Goal: Information Seeking & Learning: Learn about a topic

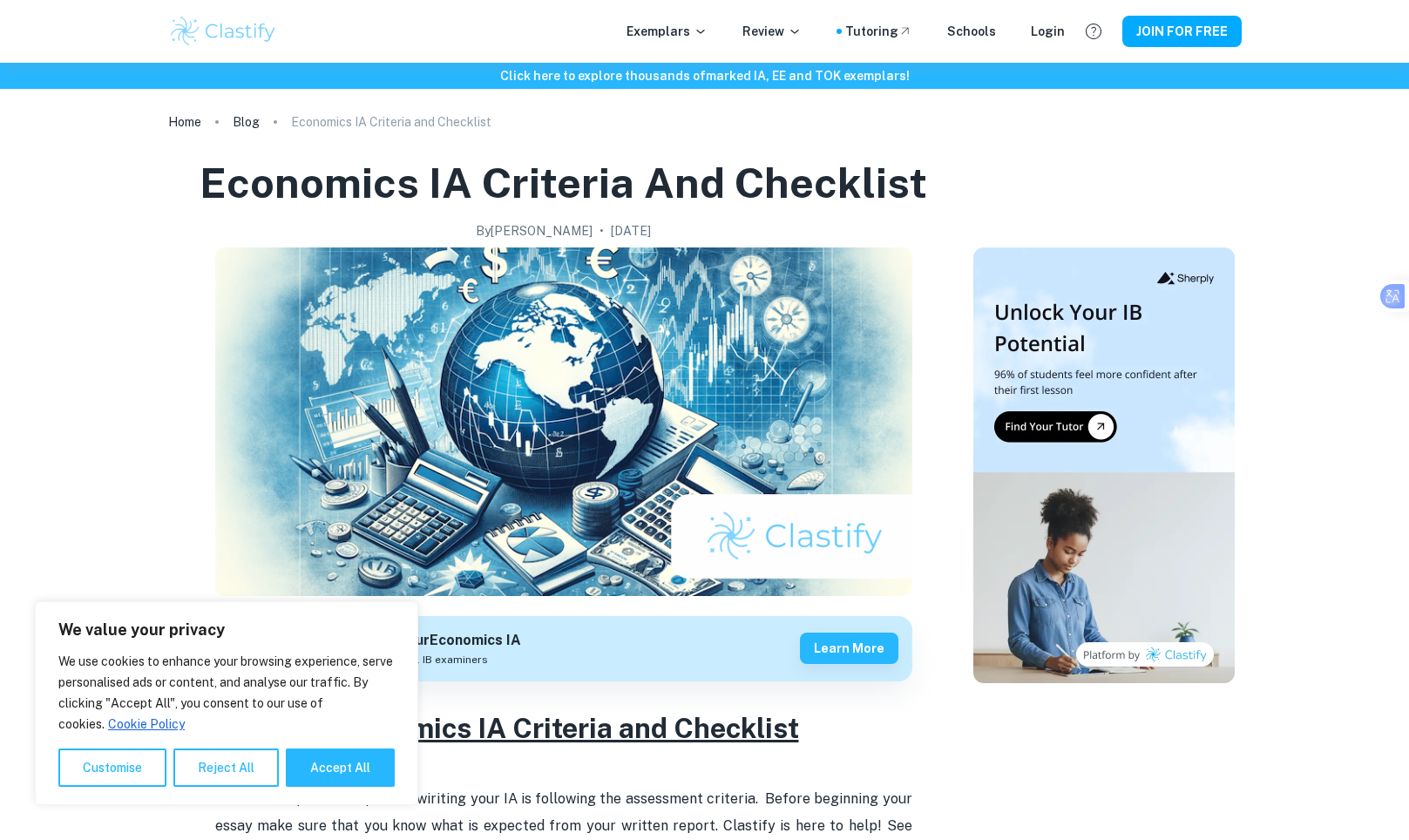
scroll to position [174, 0]
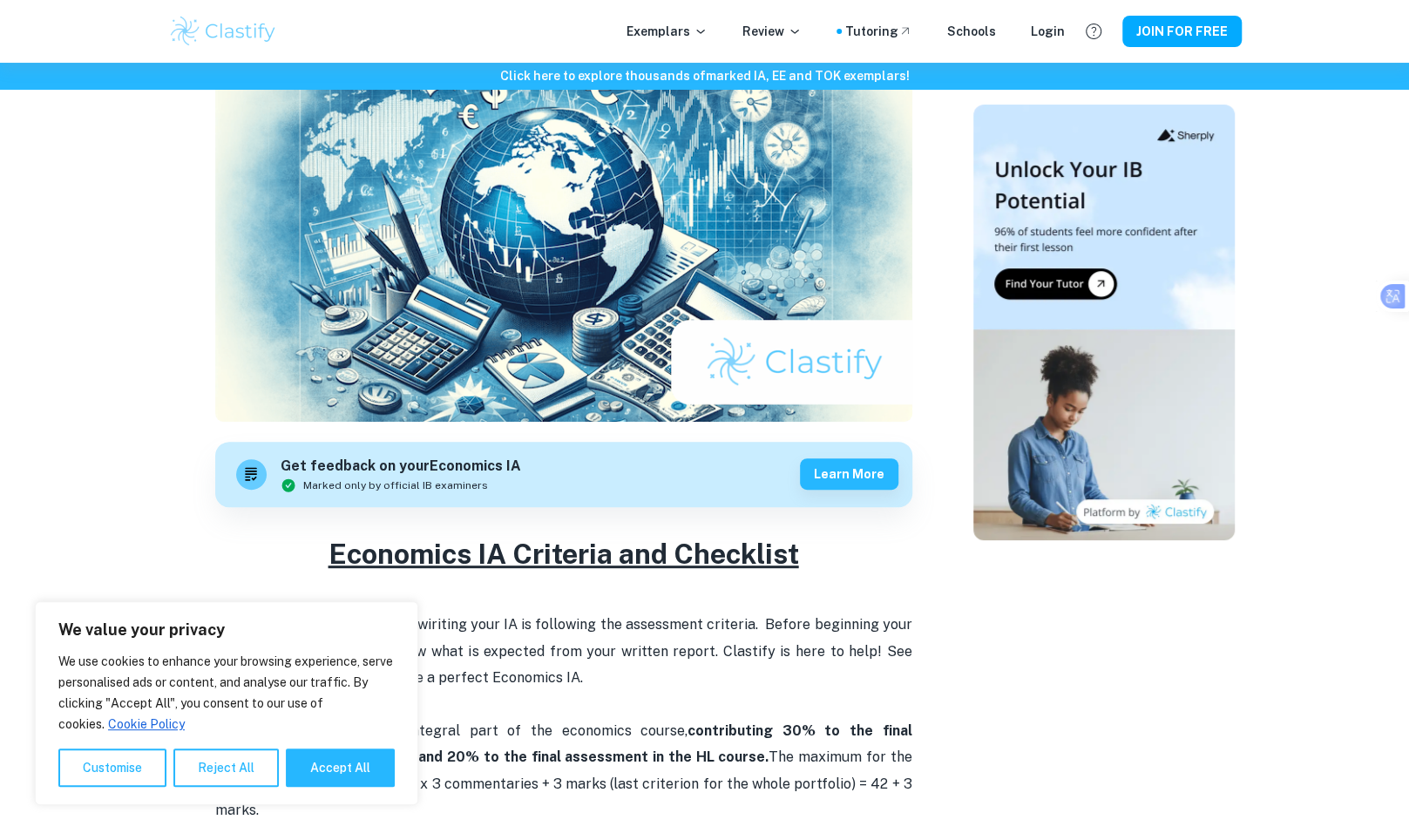
click at [337, 761] on button "Accept All" at bounding box center [340, 767] width 109 height 39
checkbox input "true"
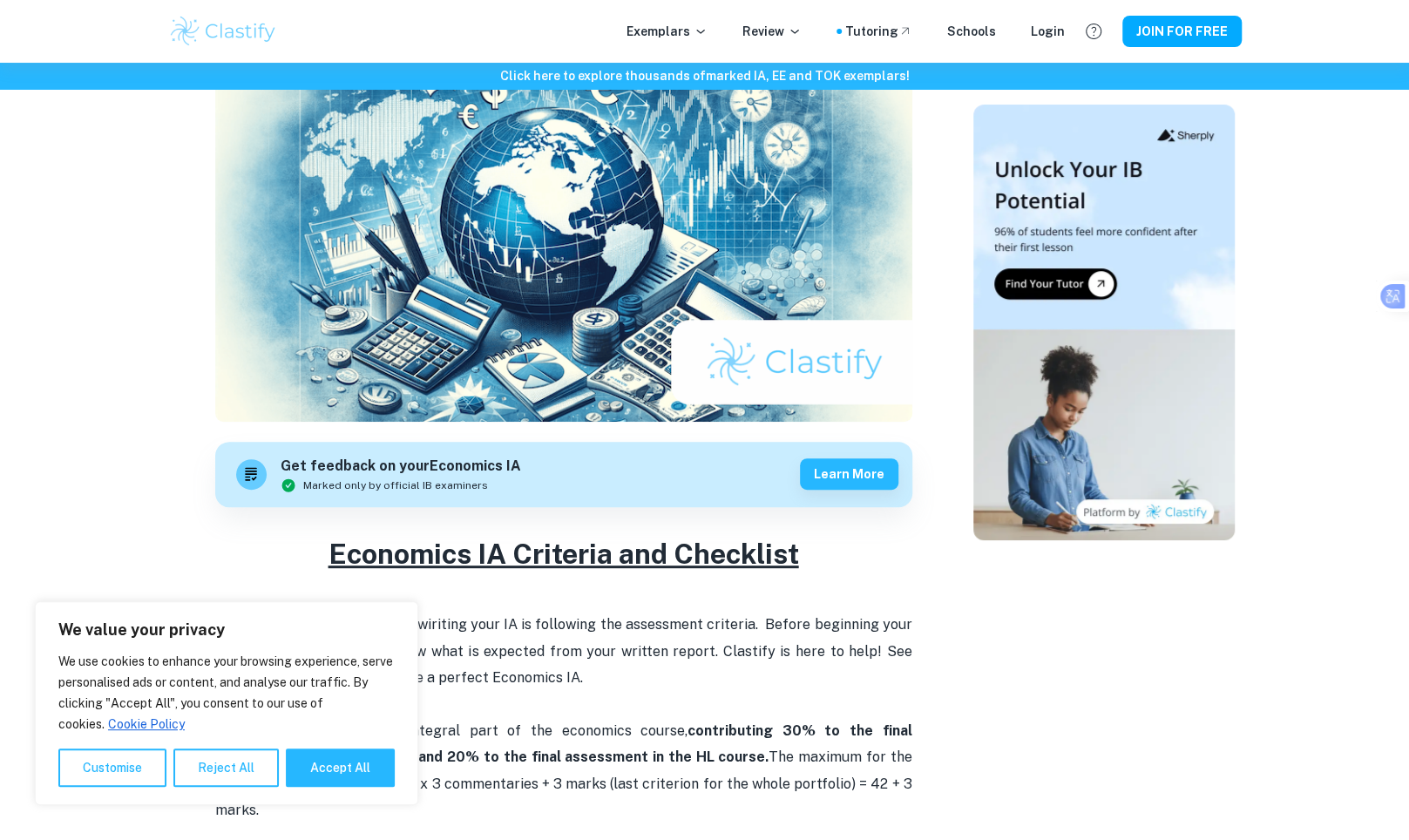
checkbox input "true"
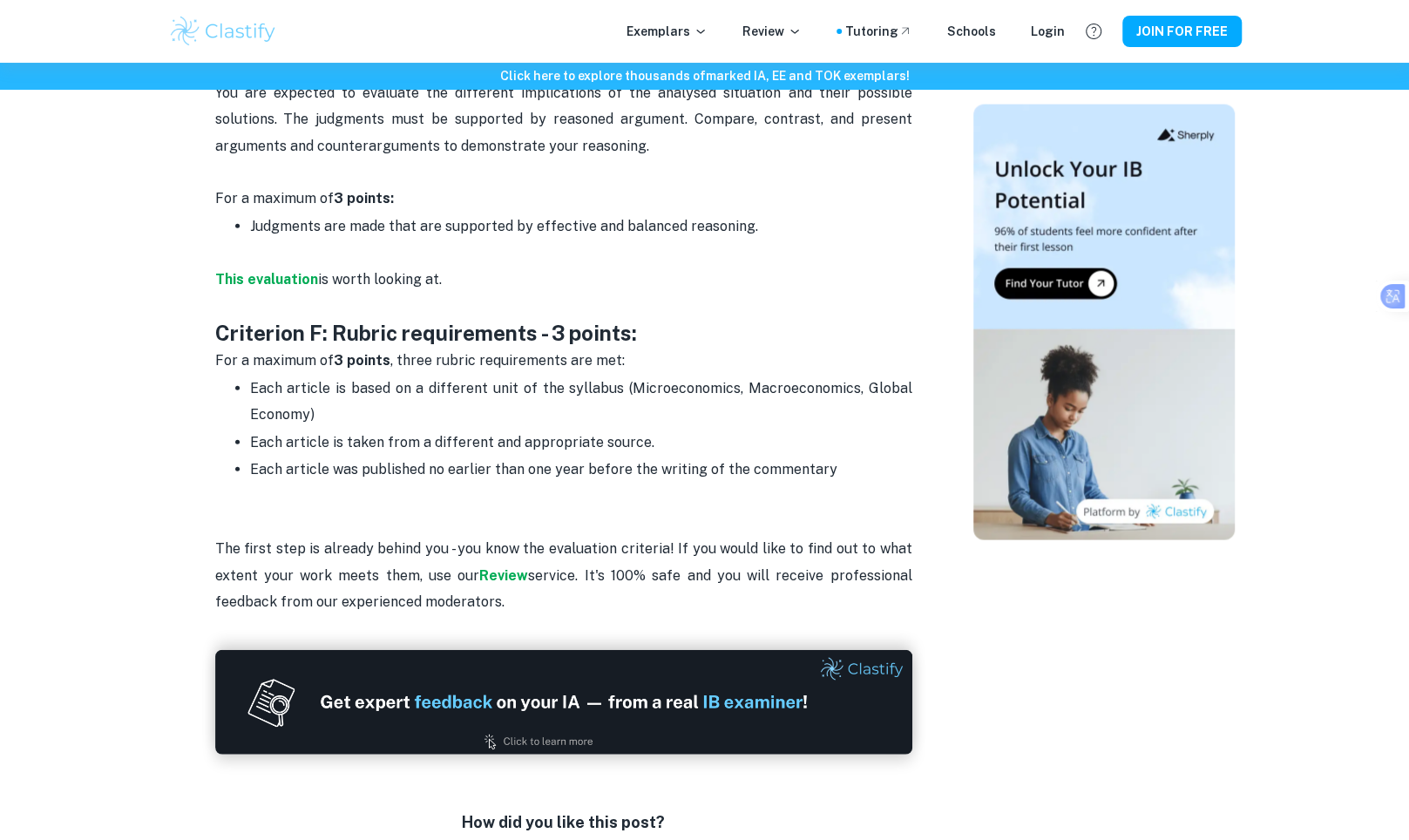
scroll to position [2440, 0]
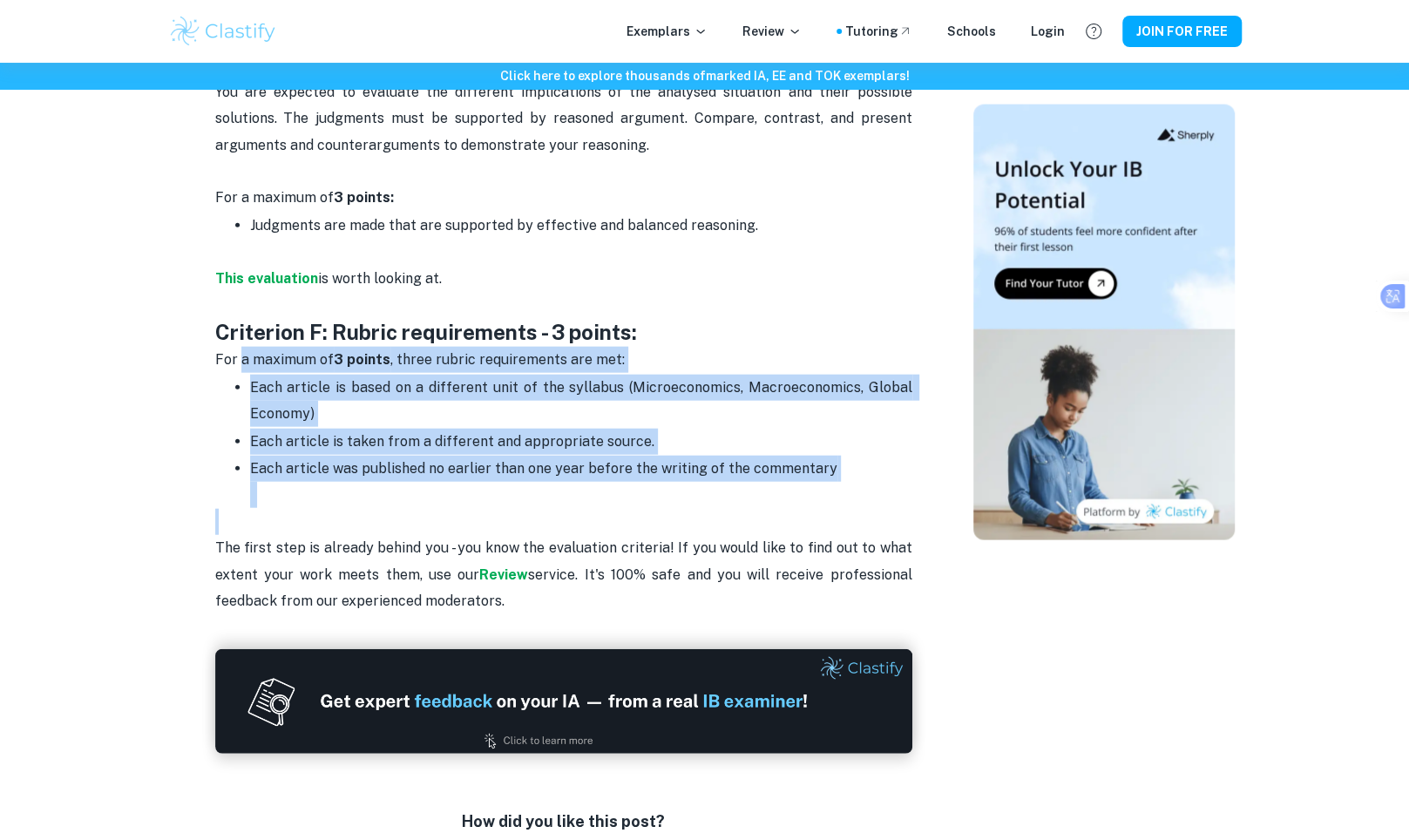
drag, startPoint x: 242, startPoint y: 314, endPoint x: 466, endPoint y: 472, distance: 274.1
click at [237, 455] on ul "Each article is based on a different unit of the syllabus (Microeconomics, Macr…" at bounding box center [564, 441] width 697 height 135
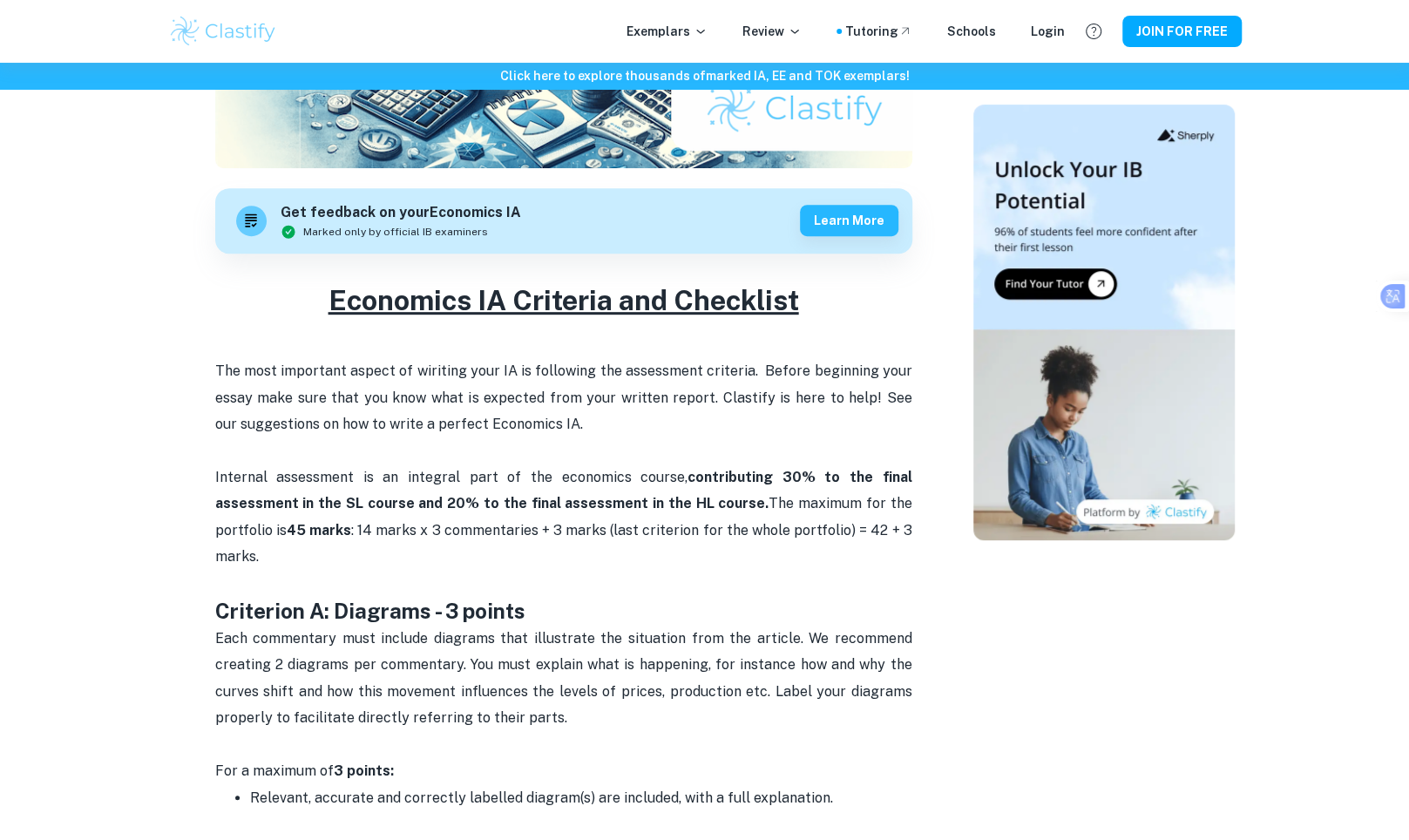
scroll to position [413, 0]
